Goal: Use online tool/utility: Utilize a website feature to perform a specific function

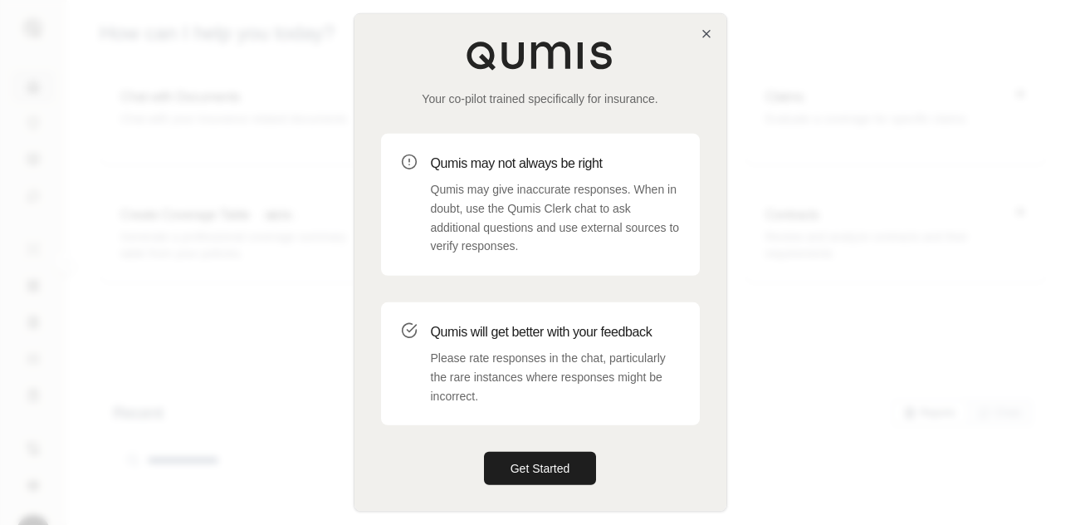
click at [456, 329] on h3 "Qumis will get better with your feedback" at bounding box center [555, 332] width 249 height 20
click at [572, 474] on button "Get Started" at bounding box center [540, 468] width 113 height 33
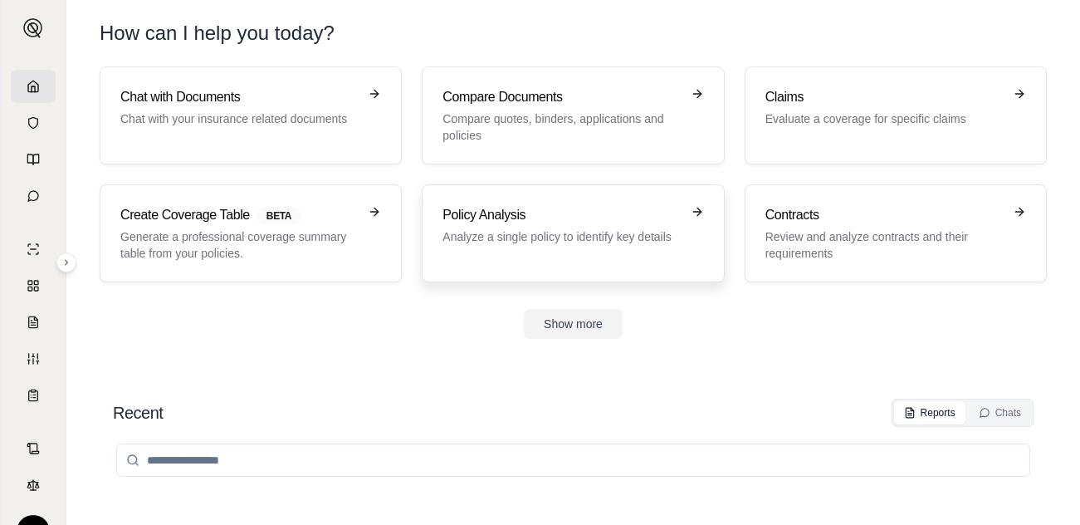
click at [535, 231] on p "Analyze a single policy to identify key details" at bounding box center [561, 236] width 237 height 17
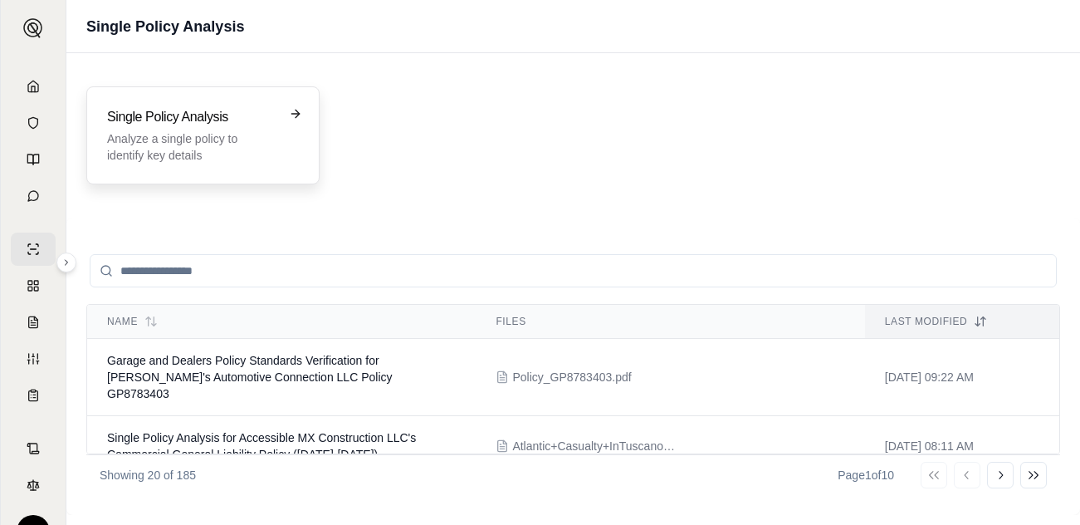
click at [155, 95] on div "Single Policy Analysis Analyze a single policy to identify key details" at bounding box center [202, 135] width 233 height 98
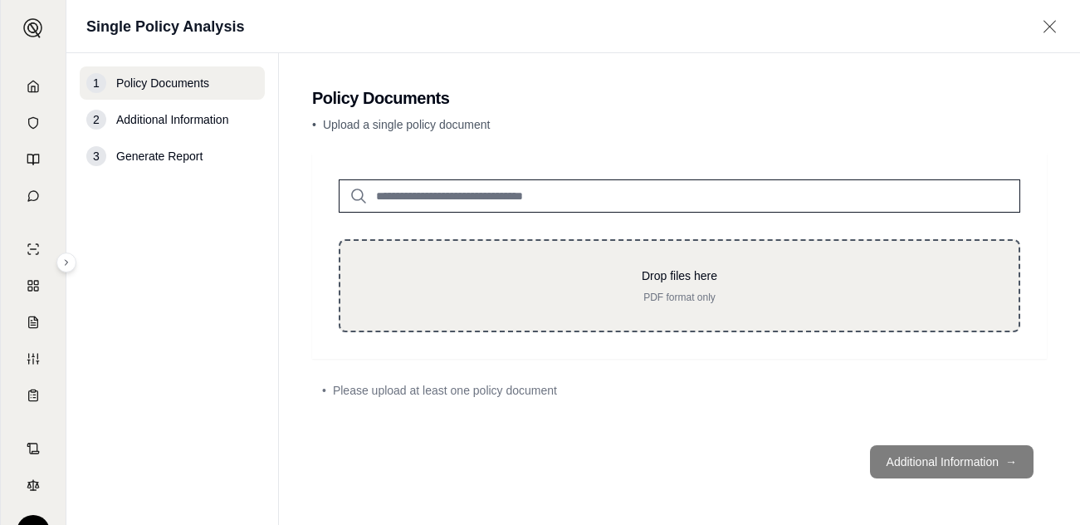
click at [450, 249] on div "Drop files here PDF format only" at bounding box center [680, 285] width 682 height 93
type input "**********"
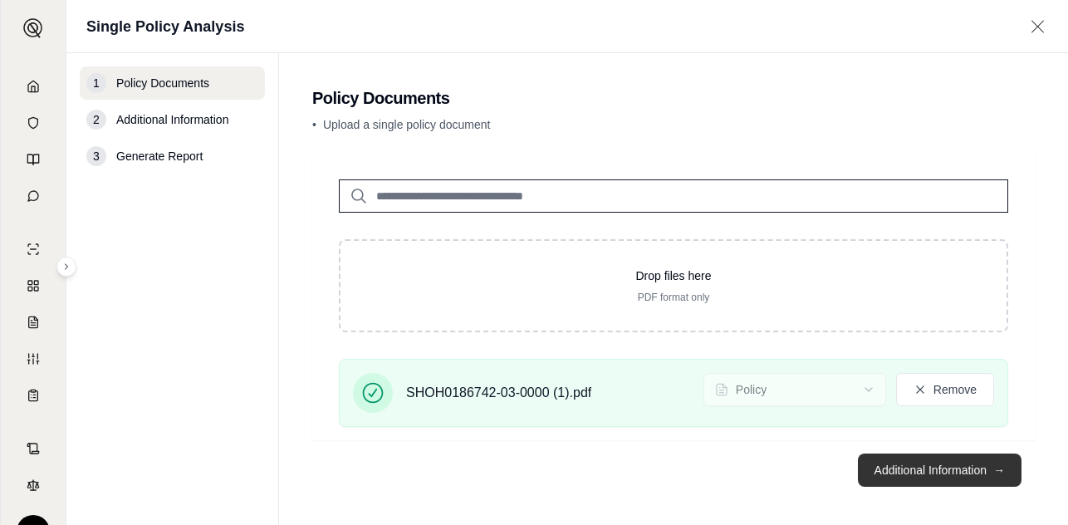
click at [912, 461] on button "Additional Information →" at bounding box center [940, 469] width 164 height 33
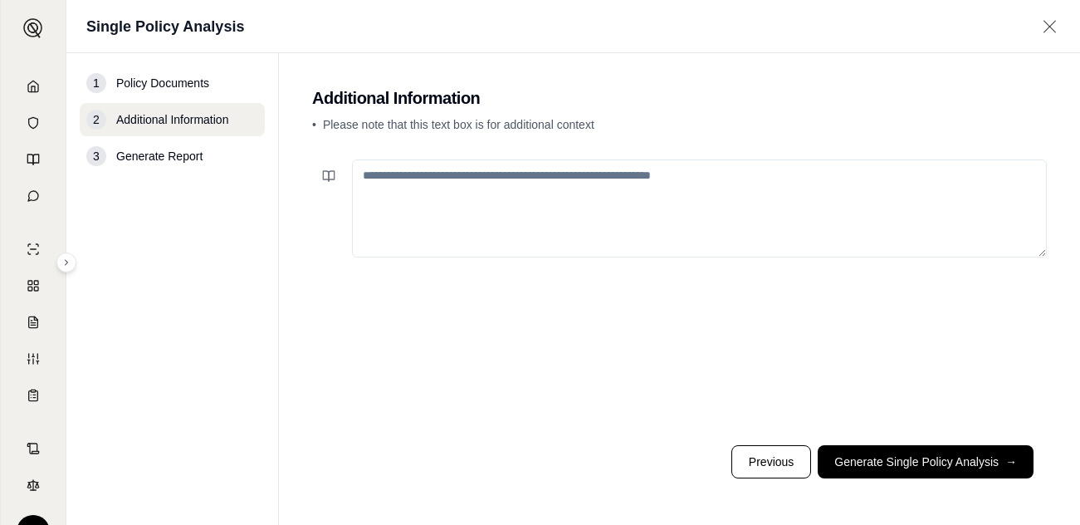
click at [428, 193] on textarea at bounding box center [699, 208] width 695 height 98
click at [984, 338] on div at bounding box center [679, 292] width 735 height 279
click at [474, 191] on textarea "To enrich screen reader interactions, please activate Accessibility in Grammarl…" at bounding box center [699, 208] width 695 height 98
paste textarea "**********"
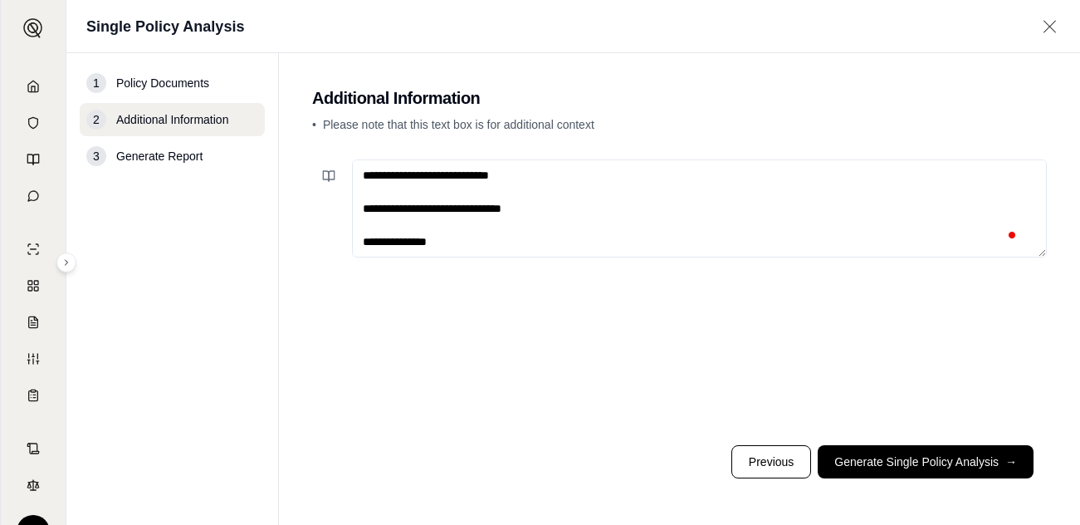
scroll to position [656, 0]
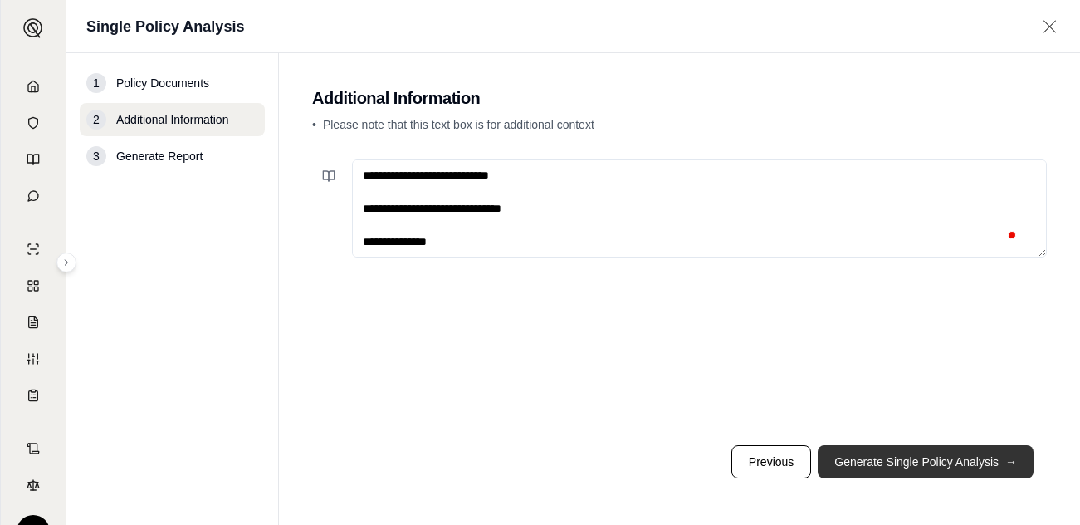
type textarea "**********"
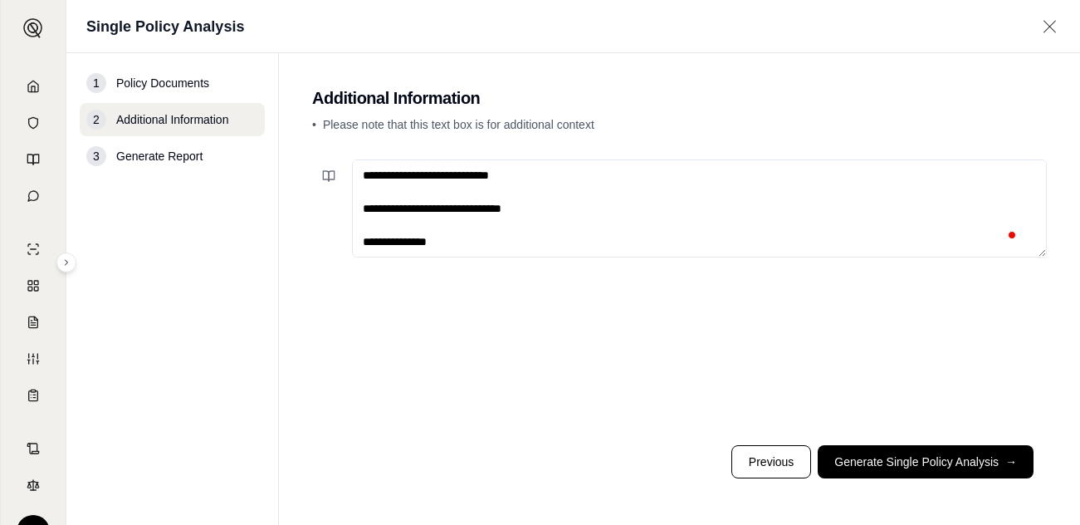
drag, startPoint x: 889, startPoint y: 454, endPoint x: 640, endPoint y: 515, distance: 256.3
click at [889, 455] on button "Generate Single Policy Analysis →" at bounding box center [926, 461] width 216 height 33
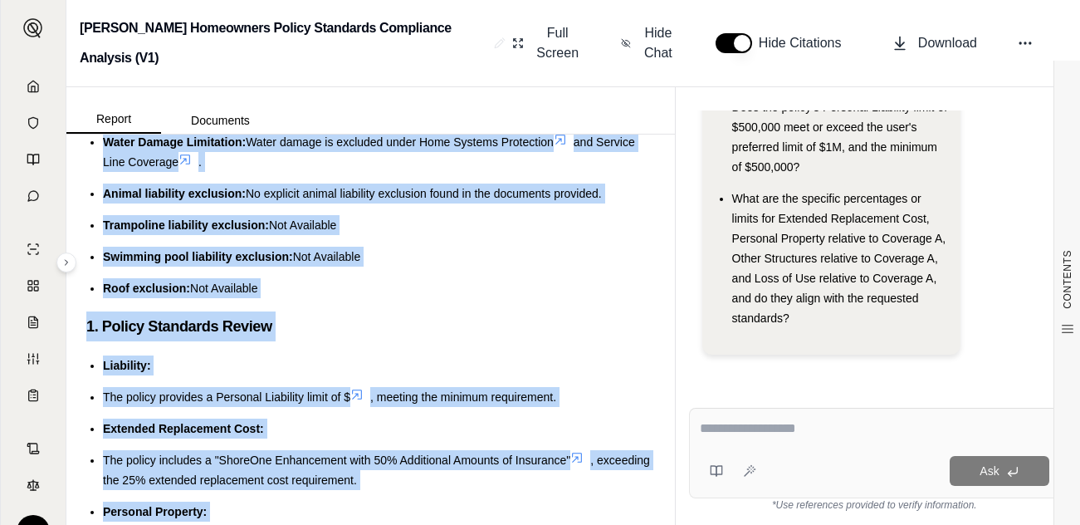
scroll to position [1359, 0]
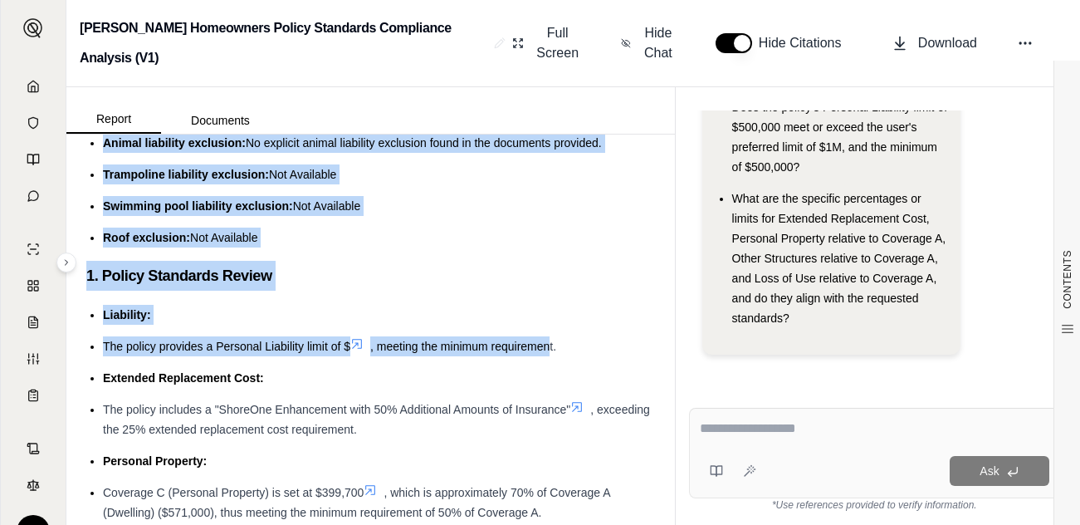
drag, startPoint x: 128, startPoint y: 245, endPoint x: 547, endPoint y: 375, distance: 439.1
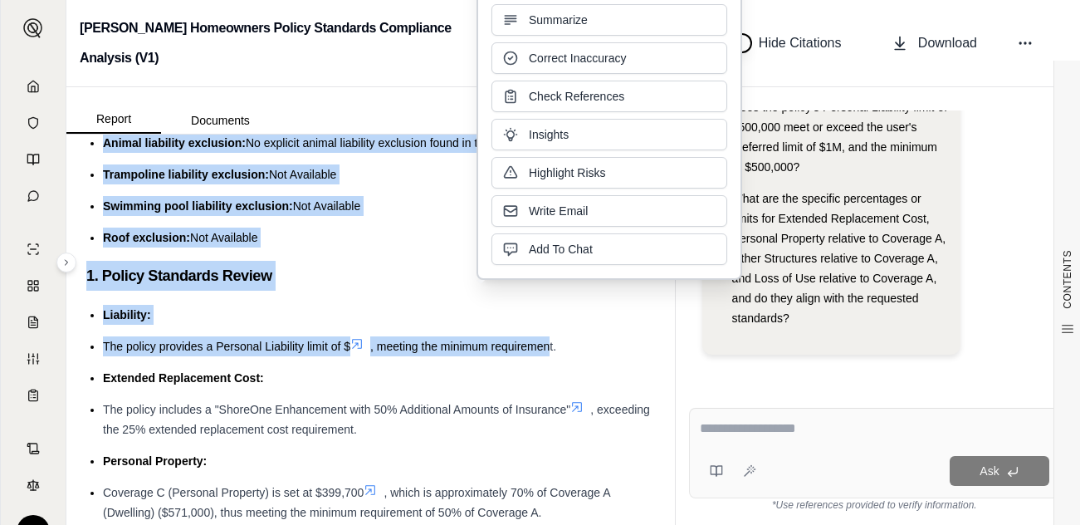
click at [356, 281] on h3 "1. Policy Standards Review" at bounding box center [370, 276] width 569 height 30
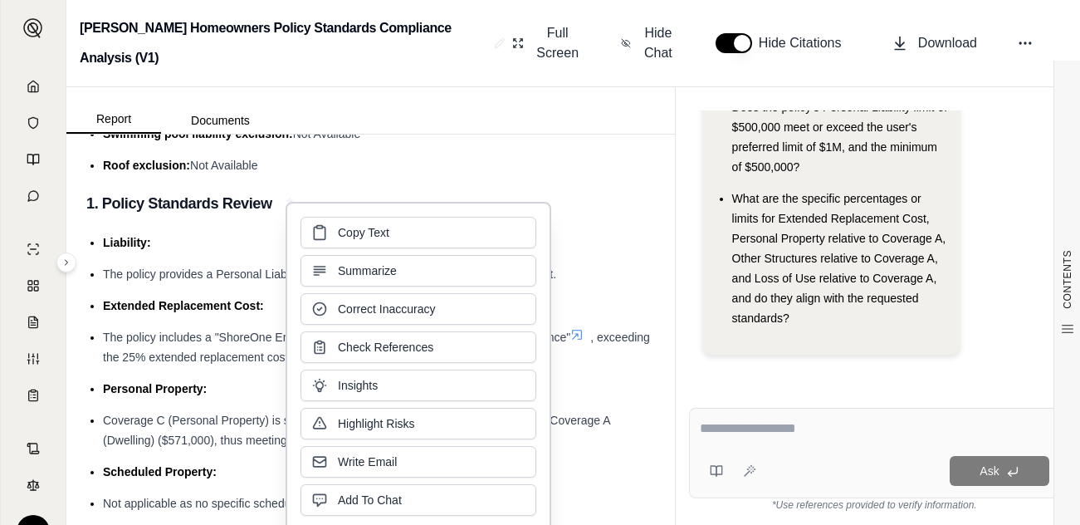
scroll to position [1442, 0]
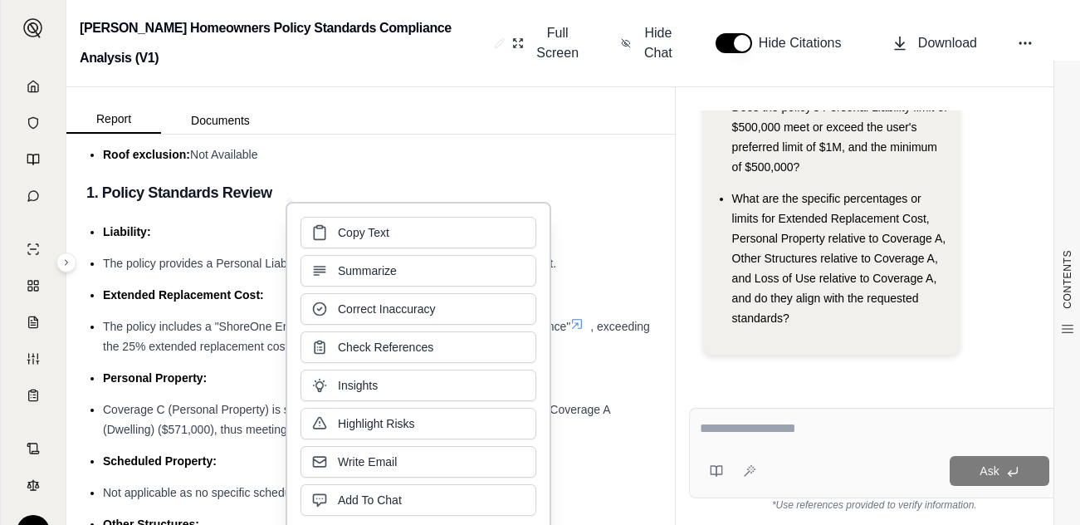
click at [218, 242] on li "Liability:" at bounding box center [379, 232] width 552 height 20
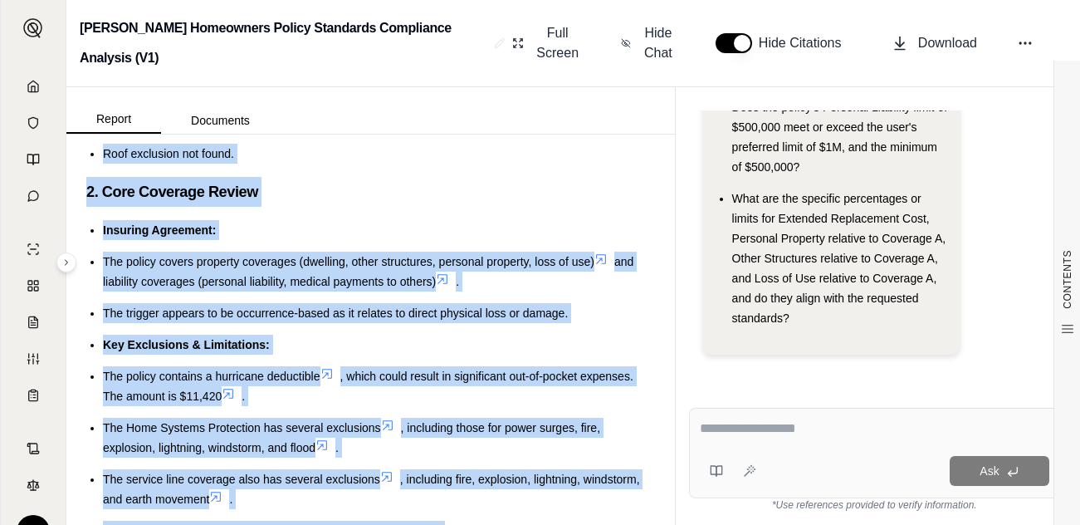
scroll to position [2972, 0]
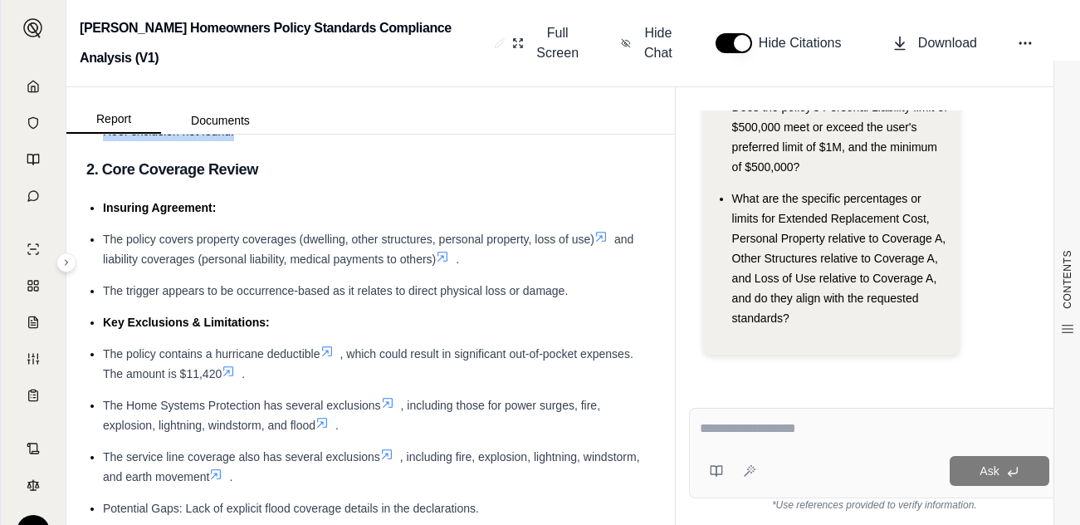
drag, startPoint x: 100, startPoint y: 250, endPoint x: 409, endPoint y: 153, distance: 324.6
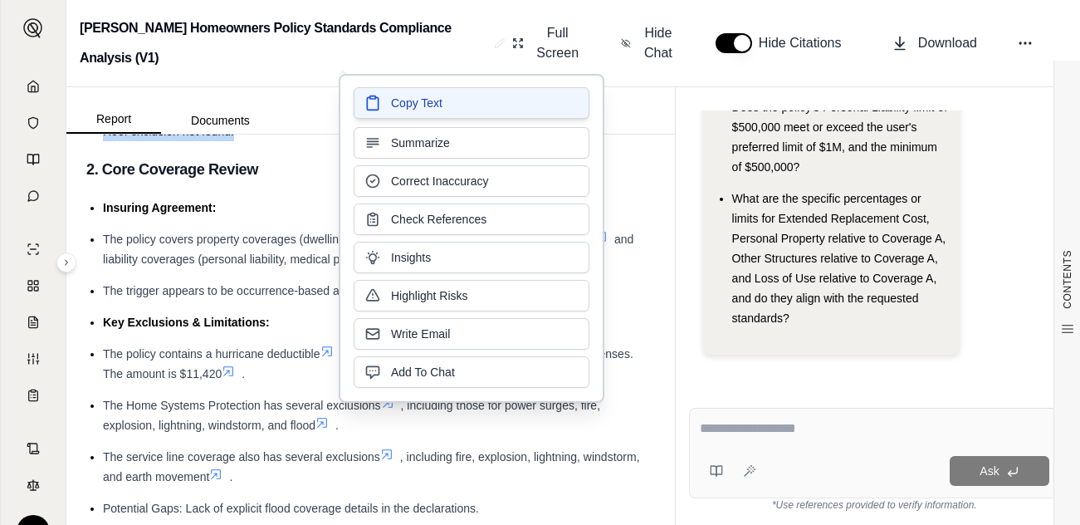
click at [440, 102] on span "Copy Text" at bounding box center [416, 103] width 51 height 17
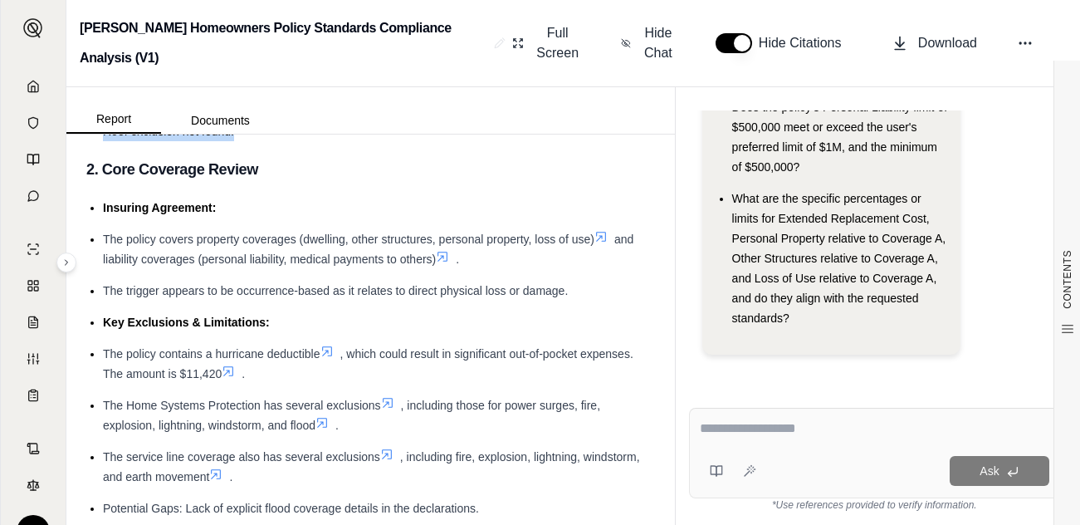
click at [912, 283] on span "What are the specific percentages or limits for Extended Replacement Cost, Pers…" at bounding box center [839, 258] width 214 height 133
